Goal: Task Accomplishment & Management: Use online tool/utility

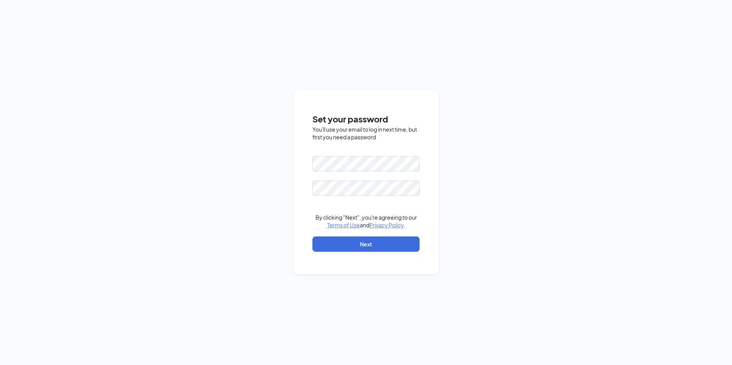
click at [361, 205] on form "By clicking "Next", you're agreeing to our Terms of Use and Privacy Policy . Ne…" at bounding box center [365, 207] width 107 height 103
click at [385, 133] on div "You'll use your email to log in next time, but first you need a password" at bounding box center [365, 133] width 107 height 15
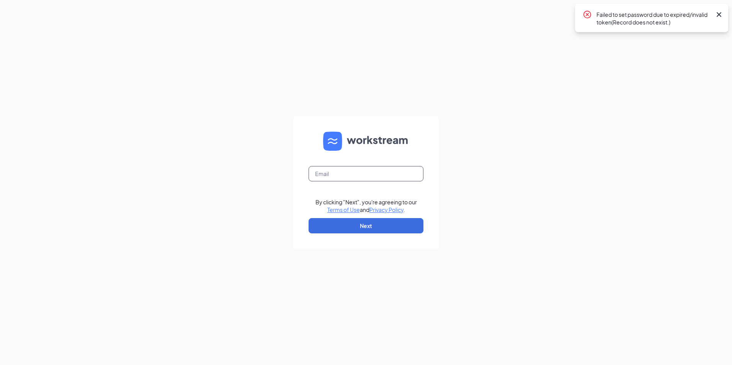
click at [347, 171] on input "text" at bounding box center [365, 173] width 115 height 15
type input "swarner@sandhulg.com"
click at [352, 229] on button "Next" at bounding box center [365, 225] width 115 height 15
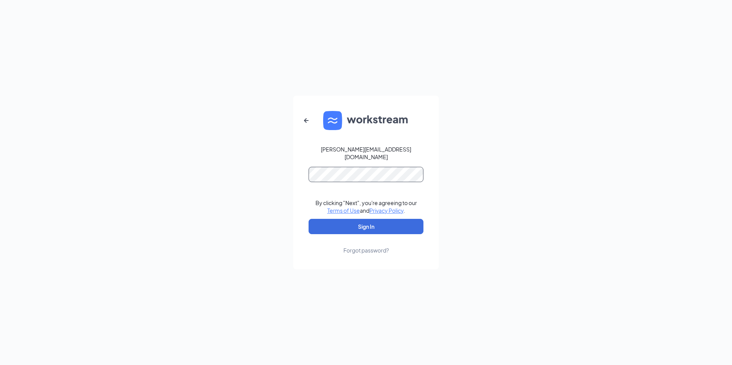
click at [308, 219] on button "Sign In" at bounding box center [365, 226] width 115 height 15
click at [373, 221] on button "Sign In" at bounding box center [365, 226] width 115 height 15
click at [392, 223] on button "Sign In" at bounding box center [365, 226] width 115 height 15
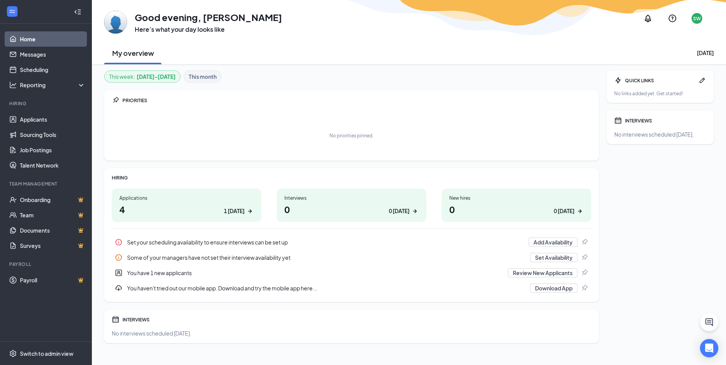
scroll to position [9, 0]
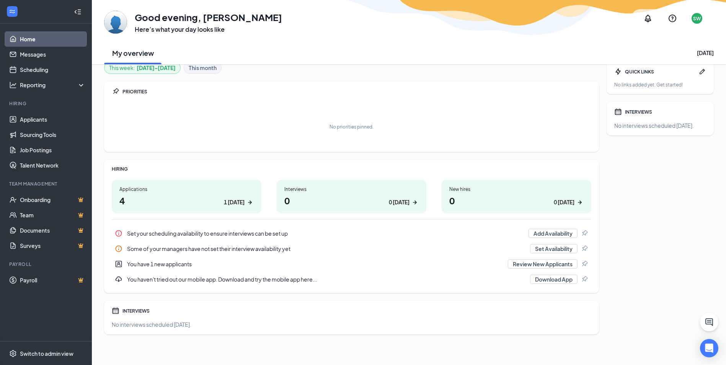
click at [229, 202] on div "1 today" at bounding box center [234, 202] width 21 height 8
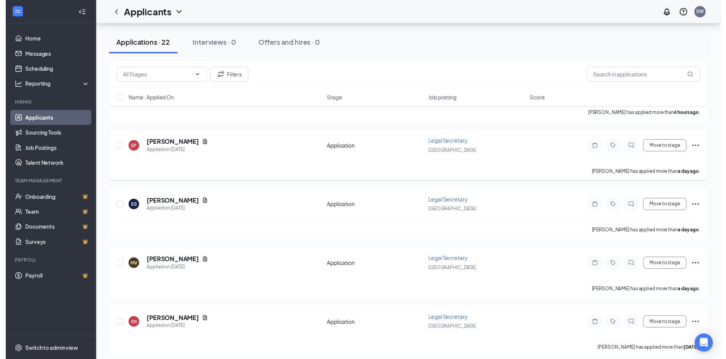
scroll to position [153, 0]
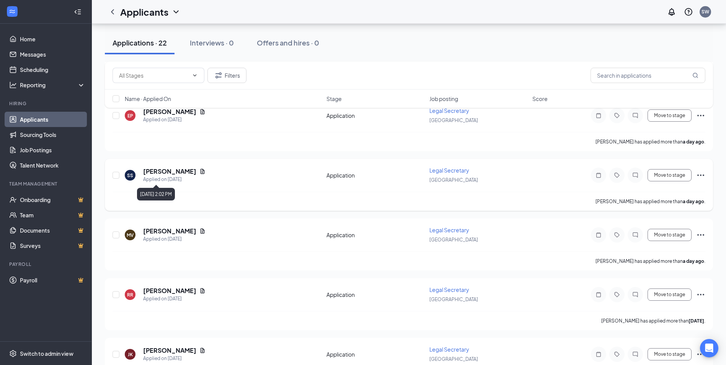
click at [171, 176] on div "Applied on [DATE]" at bounding box center [174, 180] width 62 height 8
drag, startPoint x: 171, startPoint y: 176, endPoint x: 171, endPoint y: 172, distance: 4.2
click at [171, 172] on h5 "[PERSON_NAME]" at bounding box center [169, 171] width 53 height 8
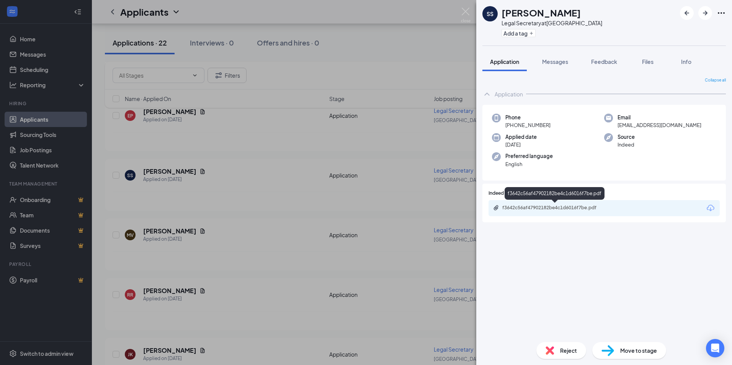
click at [508, 210] on div "f3642c56af47902182be4c1d6016f7be.pdf" at bounding box center [555, 208] width 107 height 6
click at [561, 352] on span "Reject" at bounding box center [568, 350] width 17 height 8
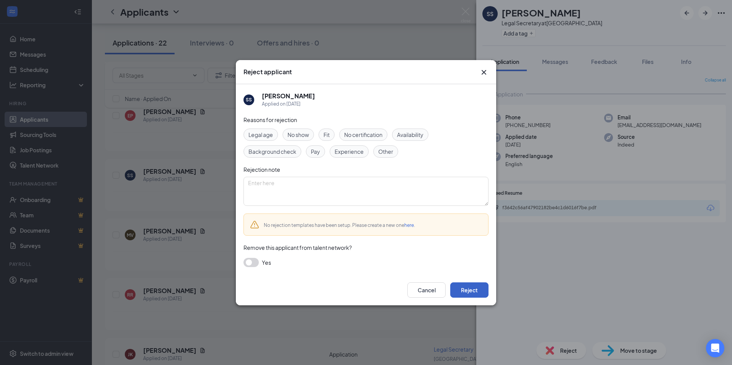
click at [475, 293] on button "Reject" at bounding box center [469, 289] width 38 height 15
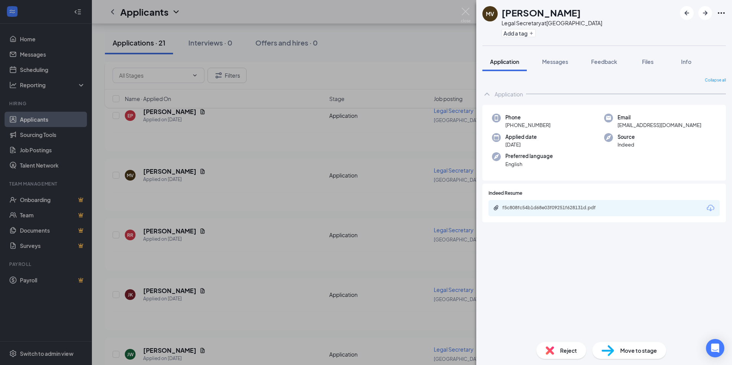
click at [166, 230] on div "MV [PERSON_NAME] Legal Secretary at [GEOGRAPHIC_DATA] Add a tag Application Mes…" at bounding box center [366, 182] width 732 height 365
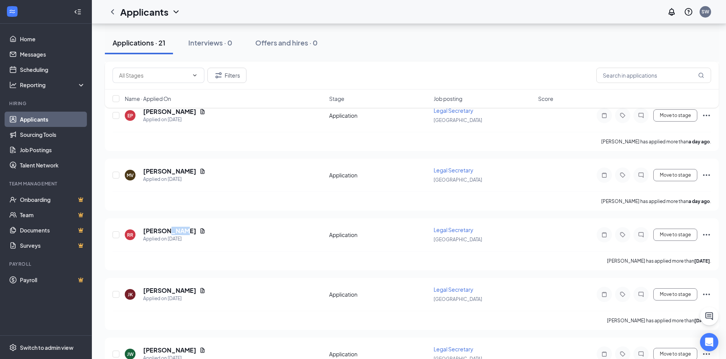
click at [166, 230] on h5 "[PERSON_NAME]" at bounding box center [169, 231] width 53 height 8
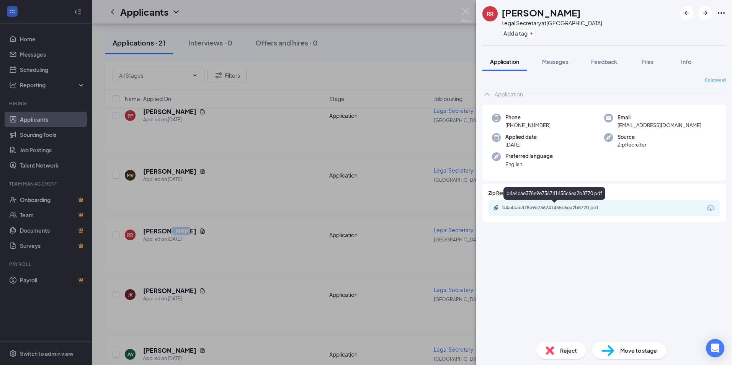
click at [521, 207] on div "b4a4cae378e9e736741455c6ea2b8770.pdf" at bounding box center [555, 208] width 107 height 6
drag, startPoint x: 285, startPoint y: 55, endPoint x: 526, endPoint y: 72, distance: 242.5
click at [296, 57] on div "RR [PERSON_NAME] Legal Secretary at [GEOGRAPHIC_DATA] Add a tag Application Mes…" at bounding box center [366, 182] width 732 height 365
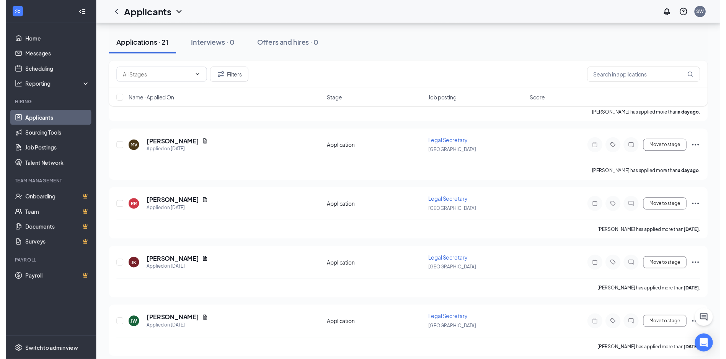
scroll to position [191, 0]
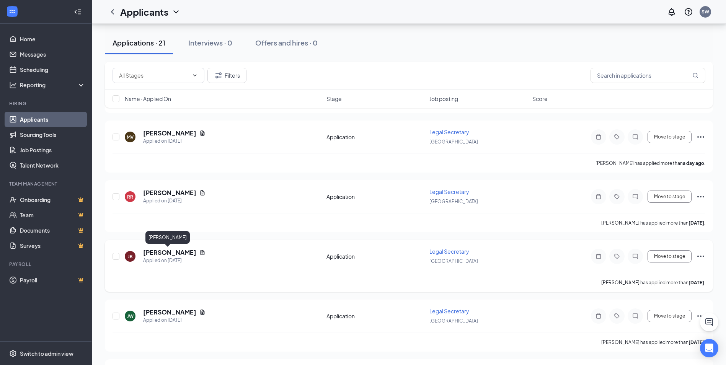
click at [177, 251] on h5 "[PERSON_NAME]" at bounding box center [169, 252] width 53 height 8
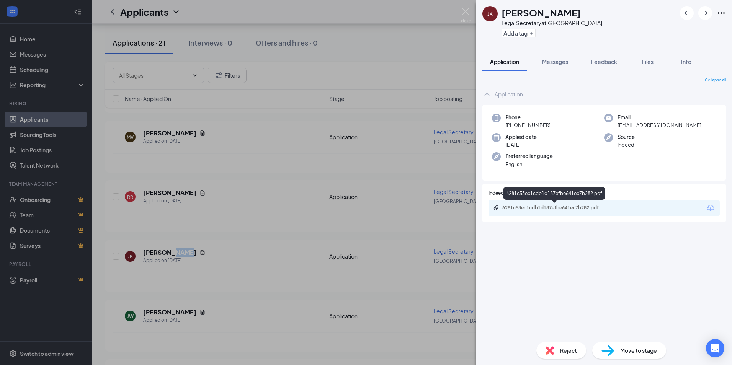
click at [506, 207] on div "6281c53ec1cdb1d187efbe641ec7b282.pdf" at bounding box center [555, 208] width 107 height 6
click at [168, 190] on div "[PERSON_NAME] [PERSON_NAME] Legal Secretary at [GEOGRAPHIC_DATA] Add a tag Appl…" at bounding box center [366, 182] width 732 height 365
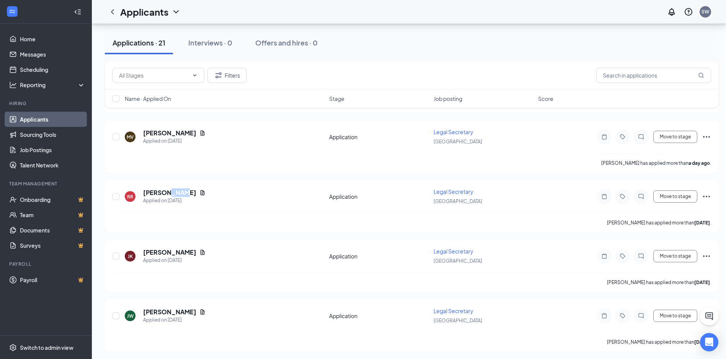
click at [168, 190] on h5 "[PERSON_NAME]" at bounding box center [169, 193] width 53 height 8
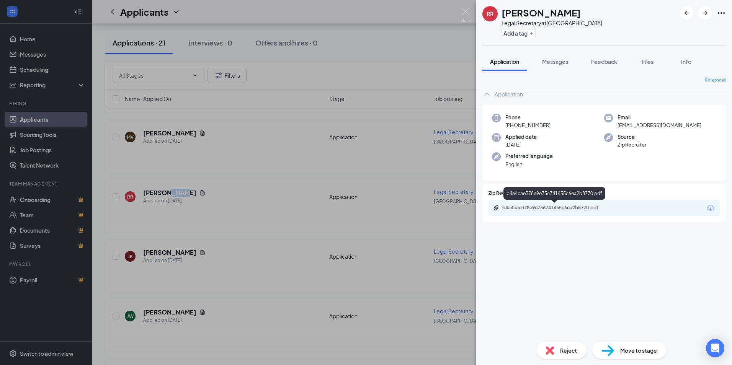
click at [547, 206] on div "b4a4cae378e9e736741455c6ea2b8770.pdf" at bounding box center [555, 208] width 107 height 6
click at [180, 132] on div "RR [PERSON_NAME] Legal Secretary at [GEOGRAPHIC_DATA] Add a tag Application Mes…" at bounding box center [366, 182] width 732 height 365
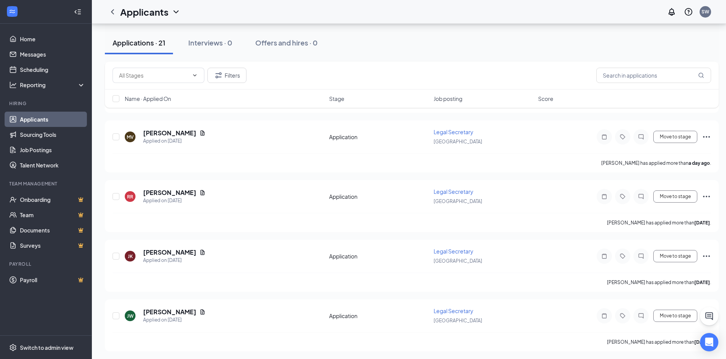
click at [180, 132] on h5 "[PERSON_NAME]" at bounding box center [169, 133] width 53 height 8
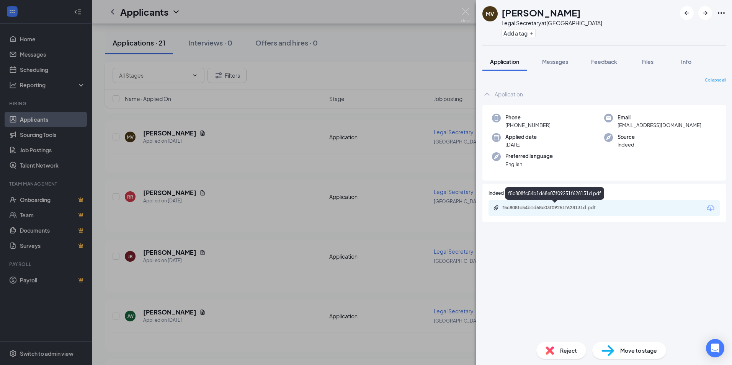
click at [504, 208] on div "f5c808fc54b1d68e03f09251f628131d.pdf" at bounding box center [555, 208] width 107 height 6
click at [28, 42] on div "MV [PERSON_NAME] Legal Secretary at [GEOGRAPHIC_DATA] Add a tag Application Mes…" at bounding box center [366, 182] width 732 height 365
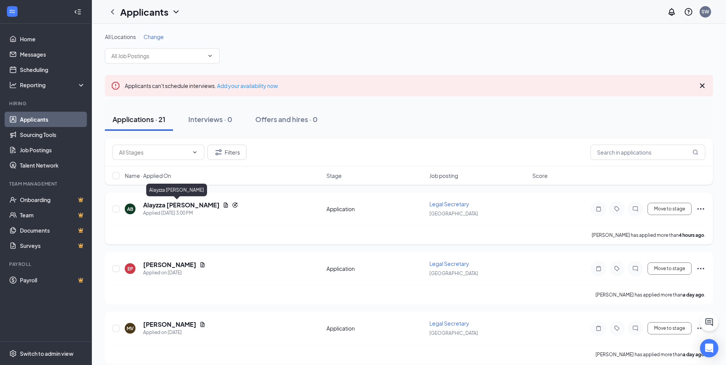
click at [174, 205] on h5 "Alayzza [PERSON_NAME]" at bounding box center [181, 205] width 77 height 8
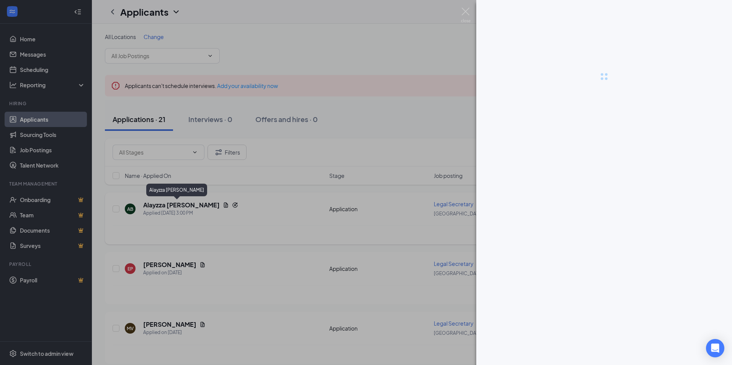
click at [174, 205] on div at bounding box center [366, 182] width 732 height 365
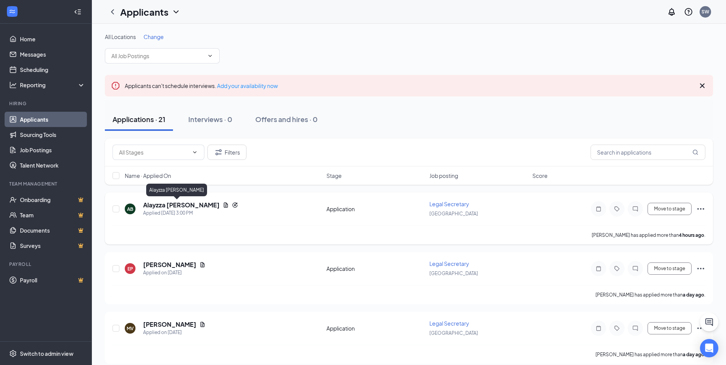
click at [177, 207] on h5 "Alayzza [PERSON_NAME]" at bounding box center [181, 205] width 77 height 8
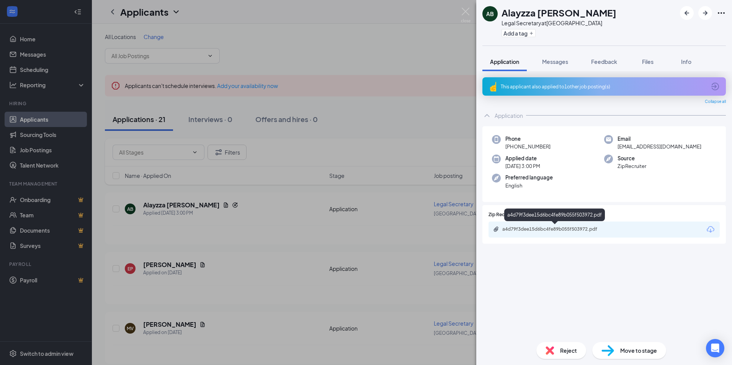
click at [528, 231] on div "a4d79f3dee15d6bc4fe89b055f503972.pdf" at bounding box center [555, 229] width 107 height 6
click at [567, 353] on span "Reject" at bounding box center [568, 350] width 17 height 8
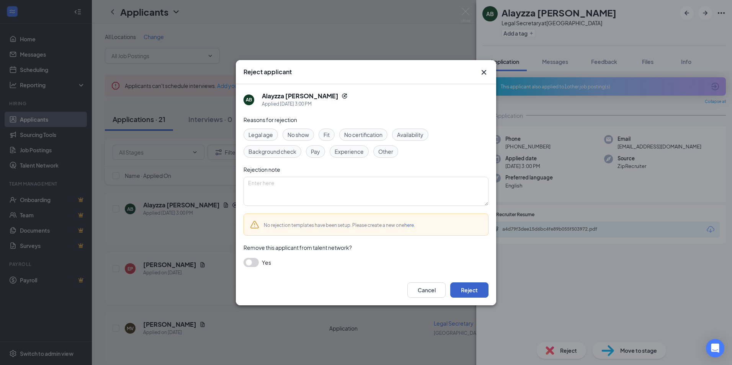
click at [474, 288] on button "Reject" at bounding box center [469, 289] width 38 height 15
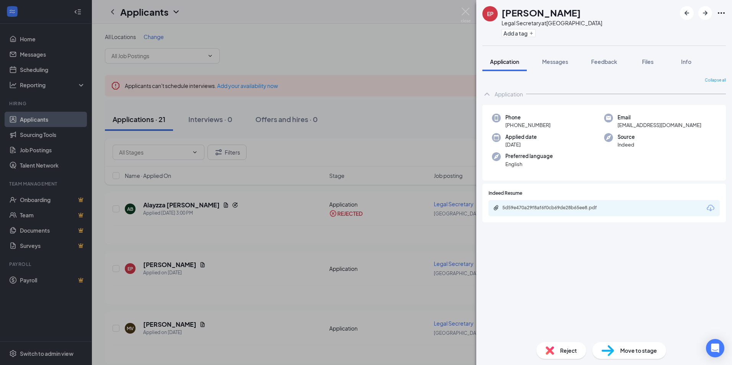
click at [179, 267] on div "EP [PERSON_NAME] Legal Secretary at [GEOGRAPHIC_DATA] Add a tag Application Mes…" at bounding box center [366, 182] width 732 height 365
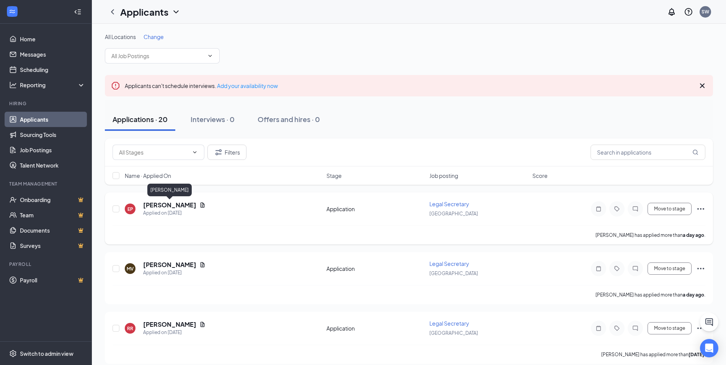
click at [178, 202] on h5 "[PERSON_NAME]" at bounding box center [169, 205] width 53 height 8
click at [188, 206] on h5 "[PERSON_NAME]" at bounding box center [169, 205] width 53 height 8
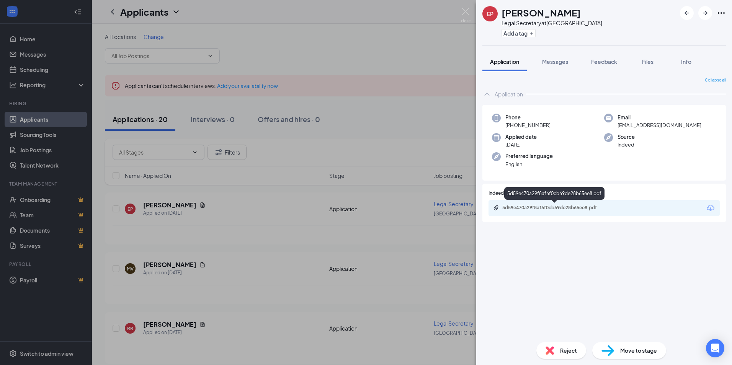
click at [522, 206] on div "5d59e470a29f8af6f0cb69de28b65ee8.pdf" at bounding box center [555, 208] width 107 height 6
click at [575, 352] on span "Reject" at bounding box center [568, 350] width 17 height 8
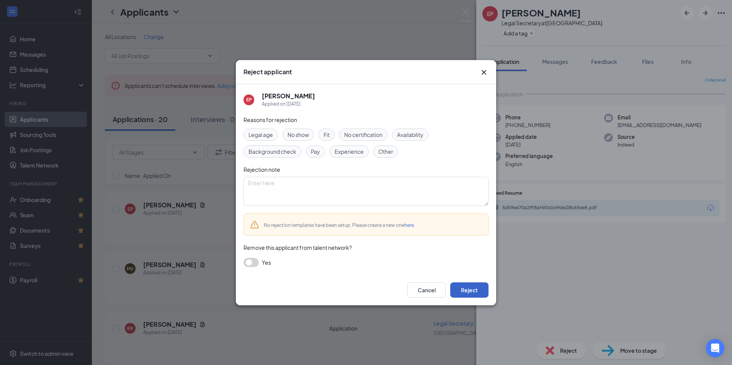
click at [468, 293] on button "Reject" at bounding box center [469, 289] width 38 height 15
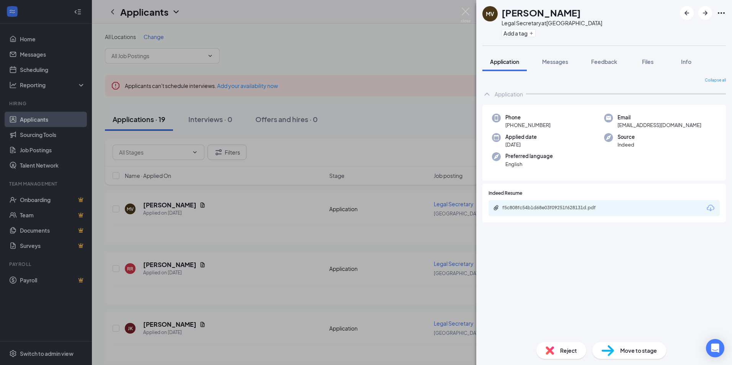
click at [31, 40] on div "MV [PERSON_NAME] Legal Secretary at [GEOGRAPHIC_DATA] Add a tag Application Mes…" at bounding box center [366, 182] width 732 height 365
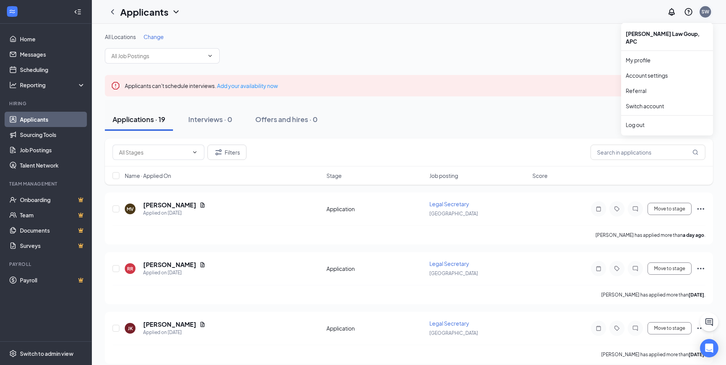
click at [704, 13] on div "SW" at bounding box center [705, 11] width 8 height 7
click at [646, 121] on div "Log out" at bounding box center [667, 125] width 83 height 8
